Goal: Transaction & Acquisition: Purchase product/service

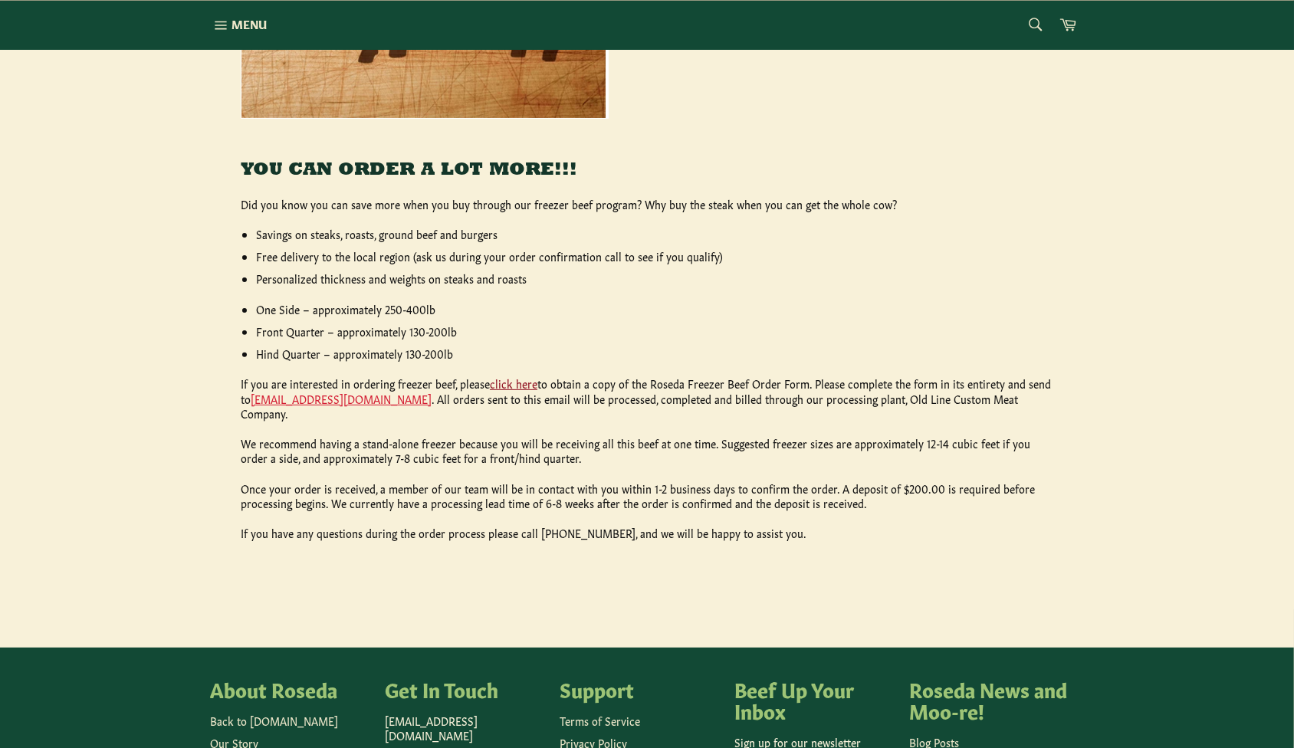
drag, startPoint x: 0, startPoint y: 0, endPoint x: 511, endPoint y: 388, distance: 641.3
click at [511, 388] on link "click here" at bounding box center [514, 383] width 48 height 15
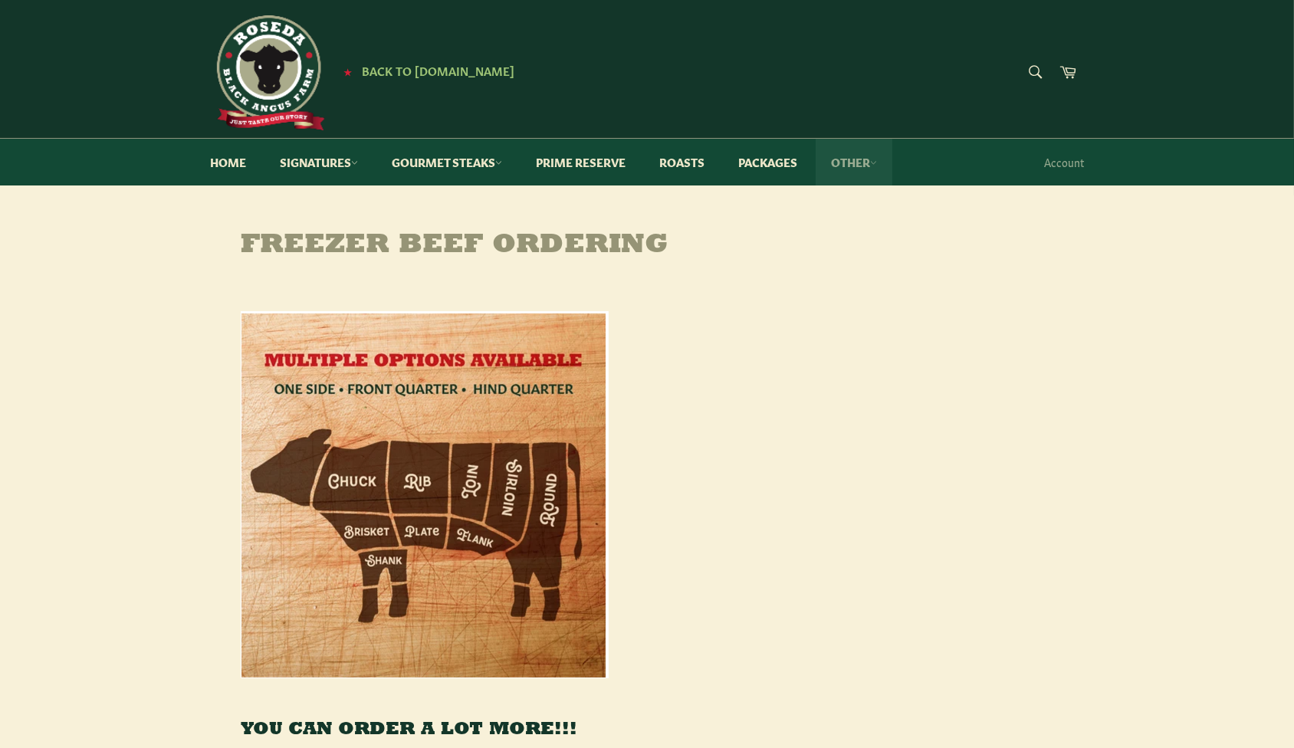
click at [863, 159] on link "Other" at bounding box center [854, 162] width 77 height 47
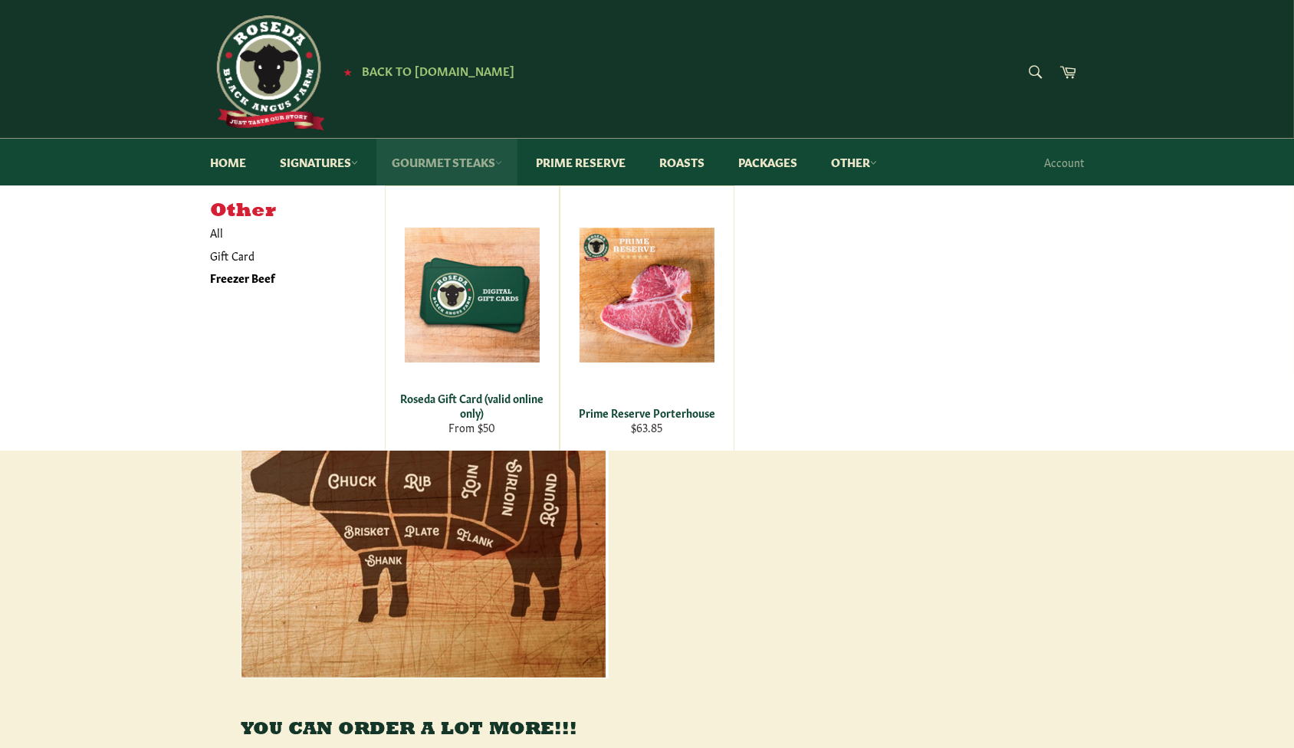
click at [469, 155] on link "Gourmet Steaks" at bounding box center [446, 162] width 141 height 47
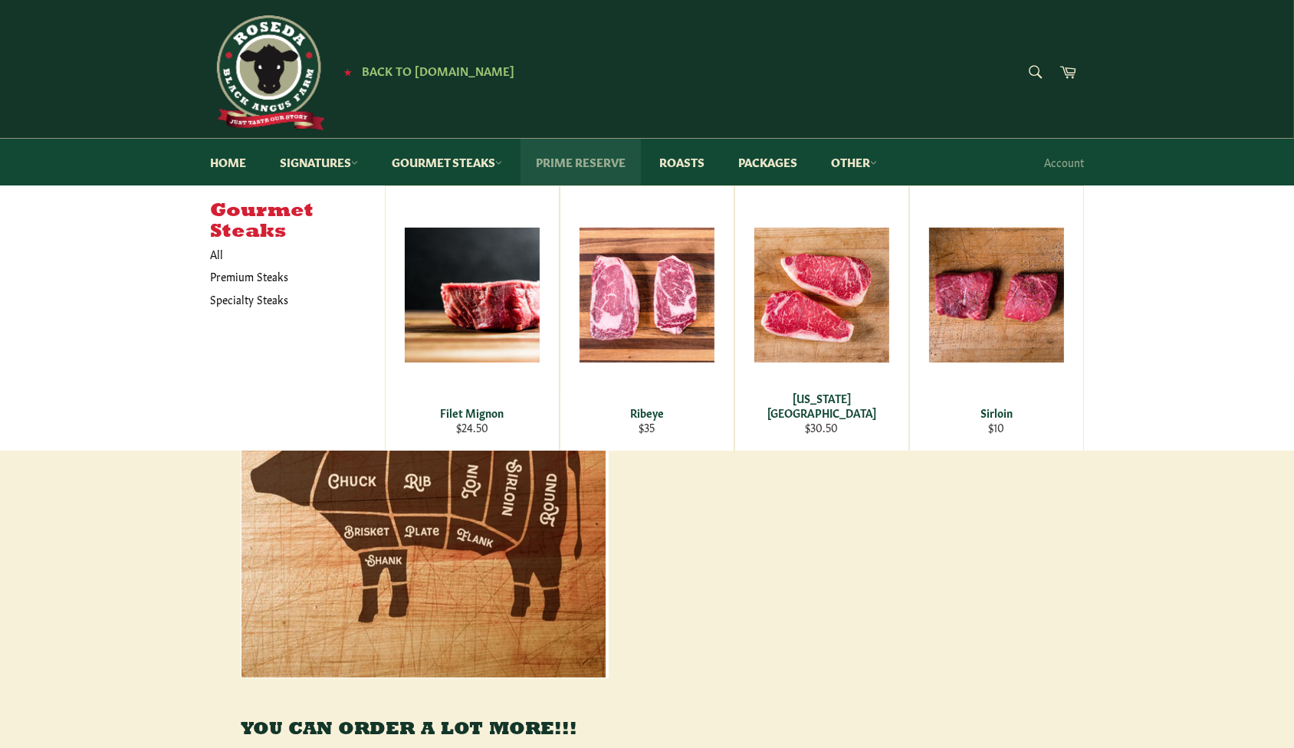
click at [581, 163] on link "Prime Reserve" at bounding box center [581, 162] width 120 height 47
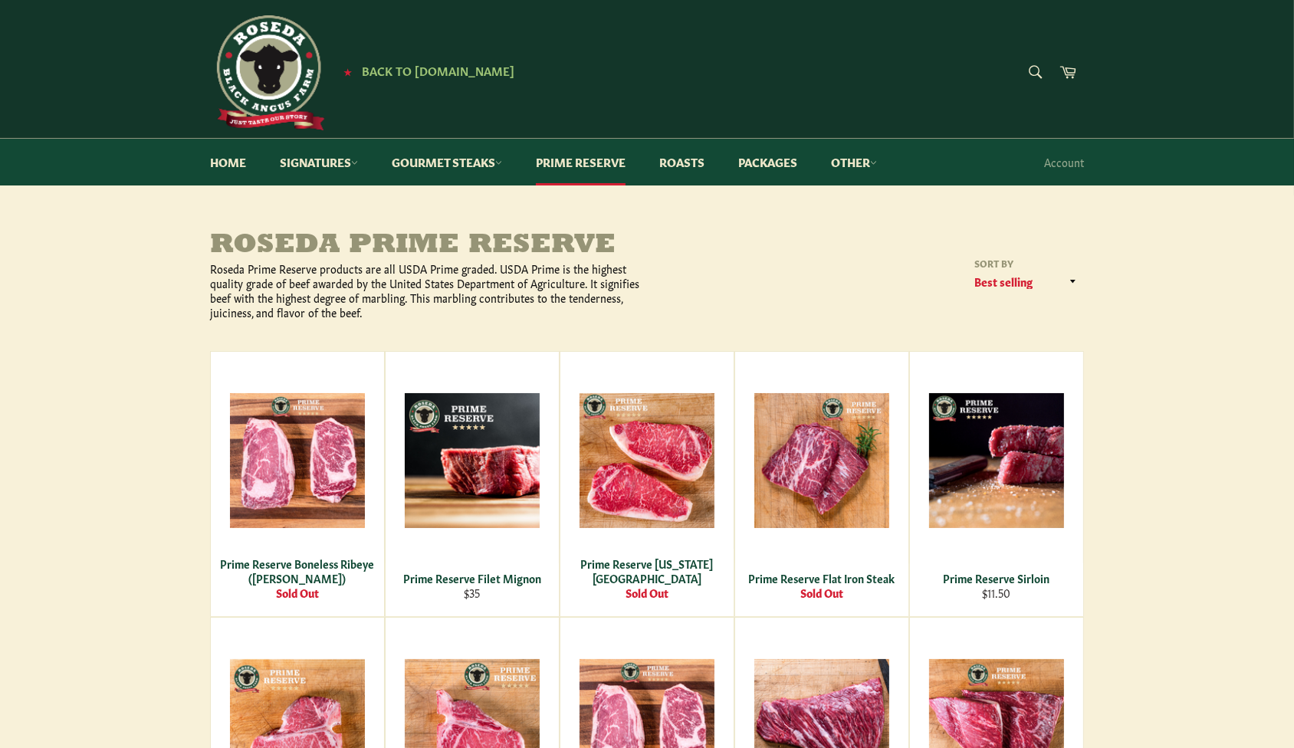
click at [1033, 69] on form "Search Search" at bounding box center [1034, 73] width 35 height 35
type input "arm"
click at [1017, 56] on button "Search" at bounding box center [1034, 72] width 35 height 32
